Goal: Information Seeking & Learning: Learn about a topic

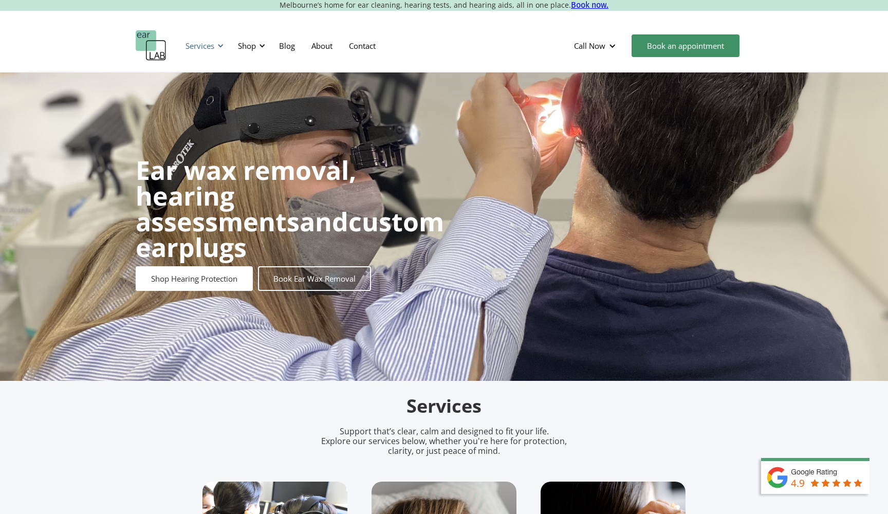
click at [216, 45] on div "Services" at bounding box center [202, 45] width 47 height 31
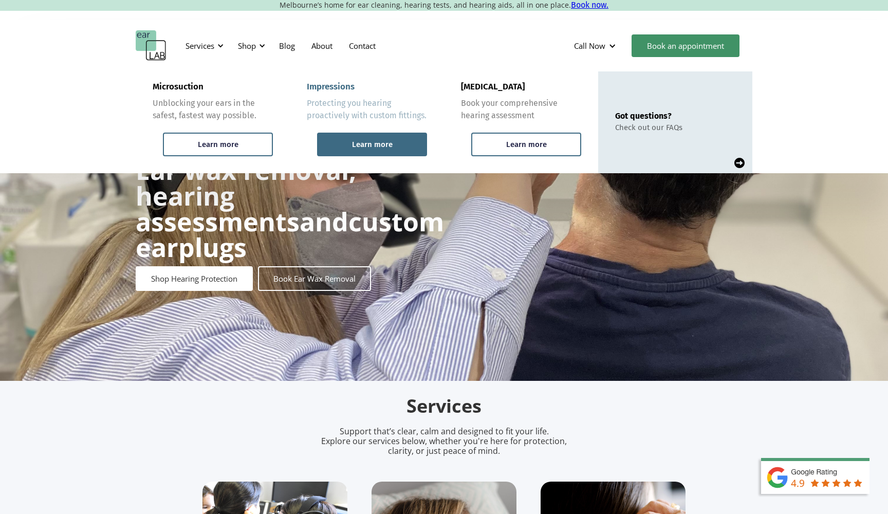
click at [380, 145] on div "Learn more" at bounding box center [372, 144] width 41 height 9
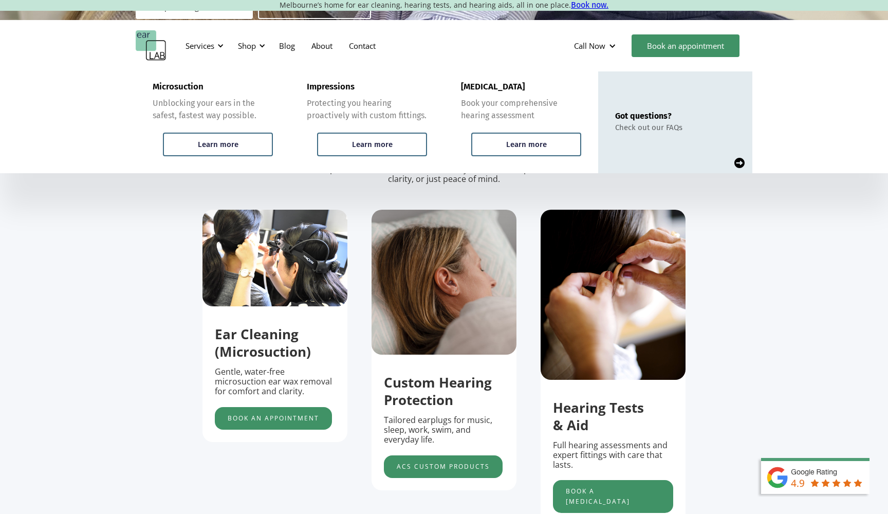
scroll to position [273, 0]
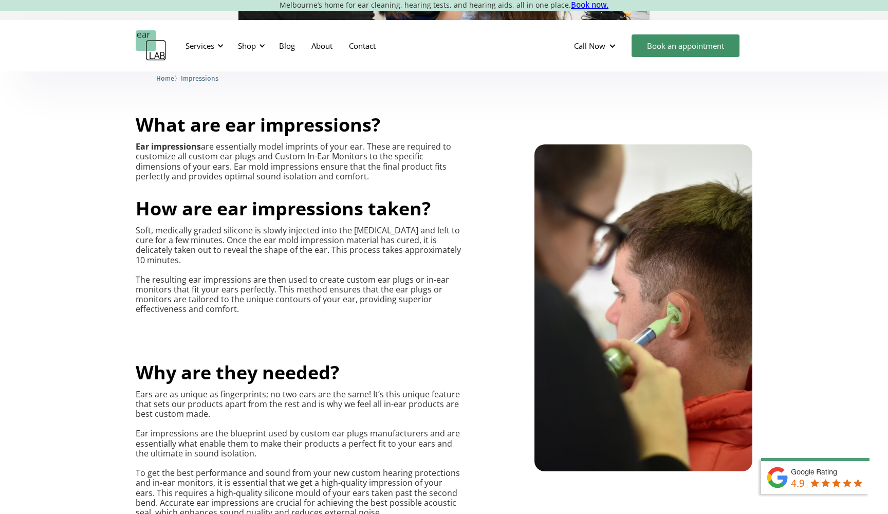
scroll to position [381, 0]
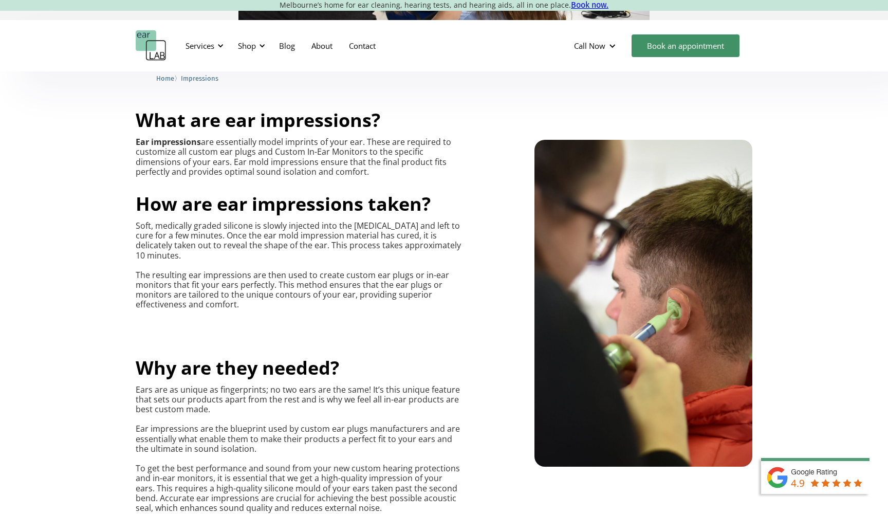
click at [85, 199] on div "What are ear impressions? Ear impressions are essentially model imprints of you…" at bounding box center [444, 488] width 888 height 853
click at [85, 224] on div "What are ear impressions? Ear impressions are essentially model imprints of you…" at bounding box center [444, 488] width 888 height 853
click at [92, 198] on div "What are ear impressions? Ear impressions are essentially model imprints of you…" at bounding box center [444, 488] width 888 height 853
click at [86, 230] on div "What are ear impressions? Ear impressions are essentially model imprints of you…" at bounding box center [444, 488] width 888 height 853
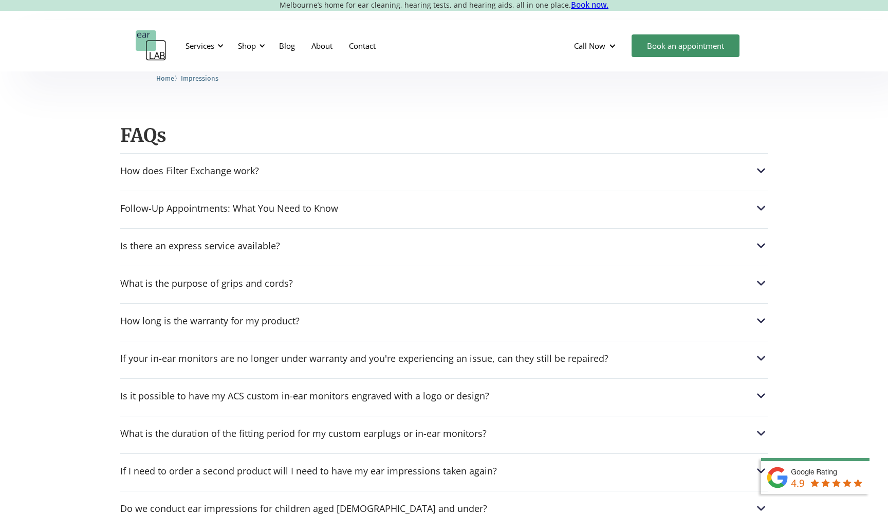
scroll to position [1229, 0]
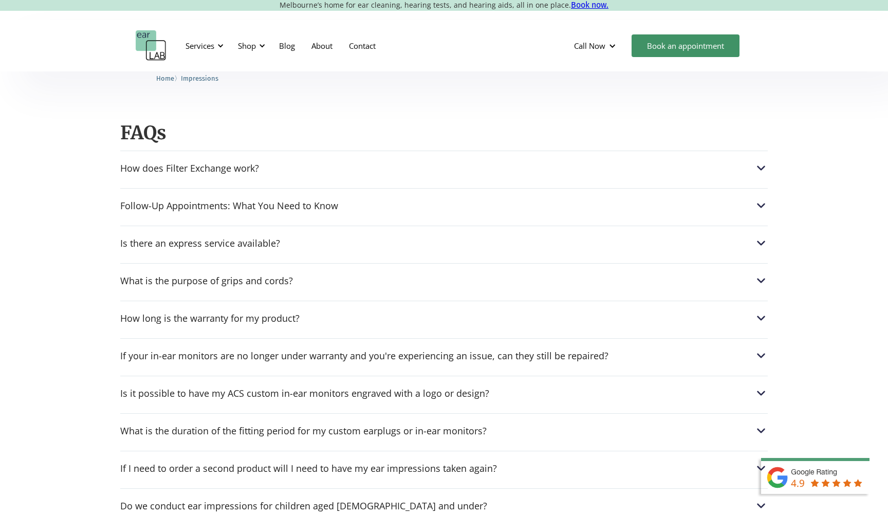
click at [142, 249] on div "Is there an express service available? We offer an express service for urgent o…" at bounding box center [444, 240] width 648 height 29
click at [141, 250] on div "How does Filter Exchange work? Pro filters 10, 15, 17, 20 and 26 are interchang…" at bounding box center [444, 391] width 648 height 480
click at [143, 239] on div "Is there an express service available?" at bounding box center [200, 243] width 160 height 10
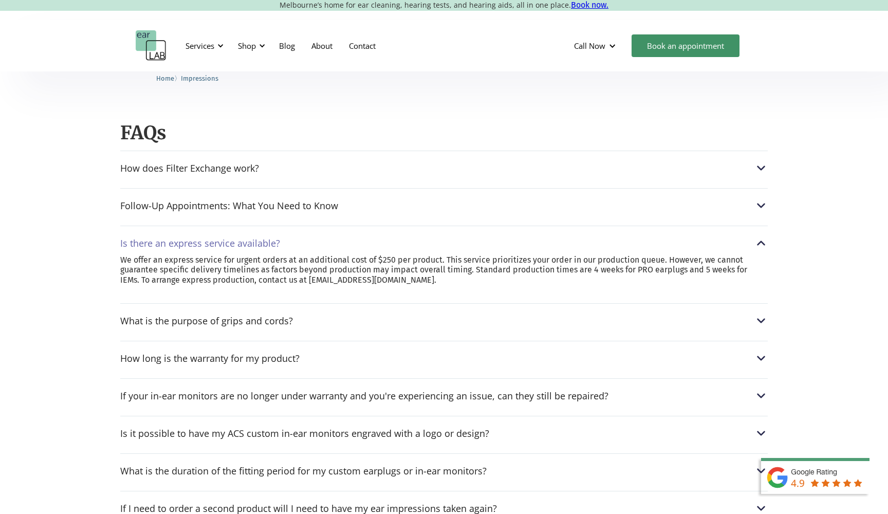
click at [134, 248] on div "Is there an express service available? We offer an express service for urgent o…" at bounding box center [444, 260] width 648 height 69
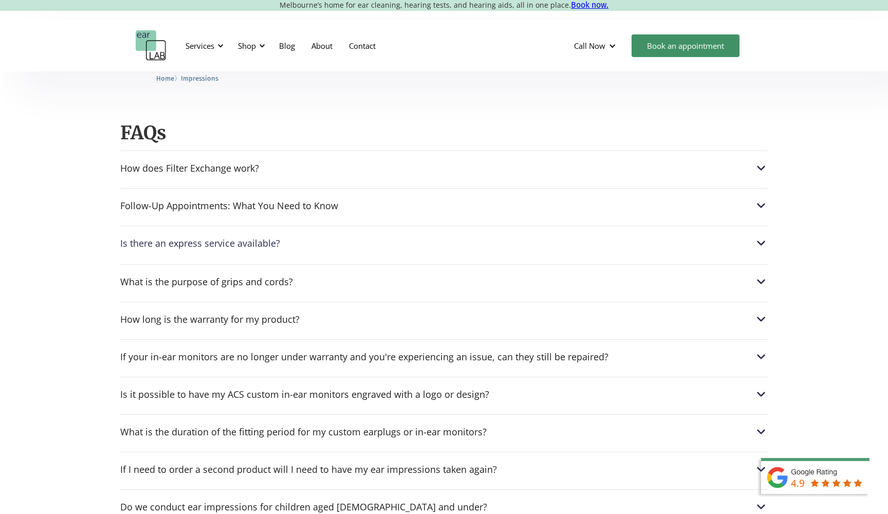
click at [153, 251] on div "How does Filter Exchange work? Pro filters 10, 15, 17, 20 and 26 are interchang…" at bounding box center [444, 391] width 648 height 480
click at [153, 244] on div "Is there an express service available?" at bounding box center [200, 243] width 160 height 10
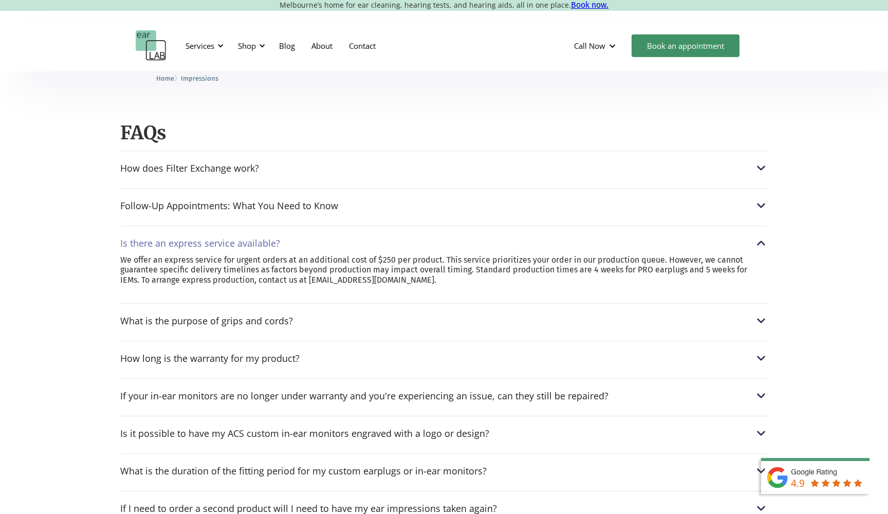
click at [153, 243] on div "Is there an express service available?" at bounding box center [200, 243] width 160 height 10
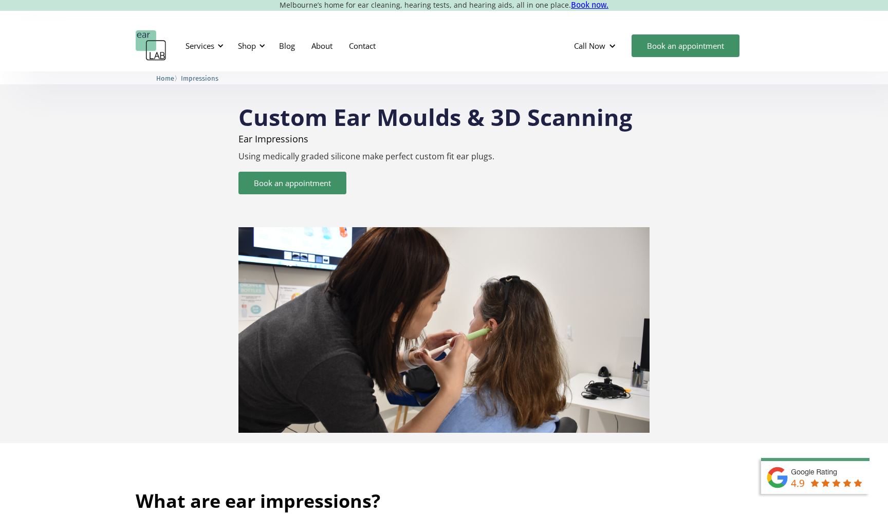
scroll to position [0, 0]
